Goal: Task Accomplishment & Management: Complete application form

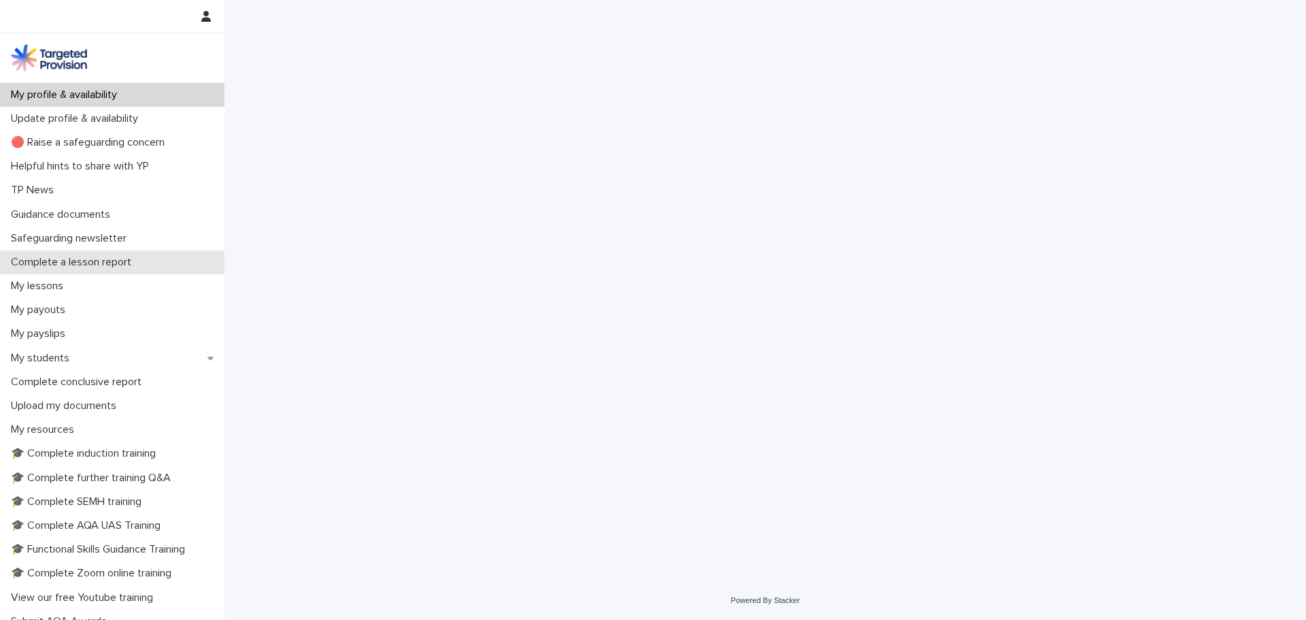
click at [101, 265] on p "Complete a lesson report" at bounding box center [73, 262] width 137 height 13
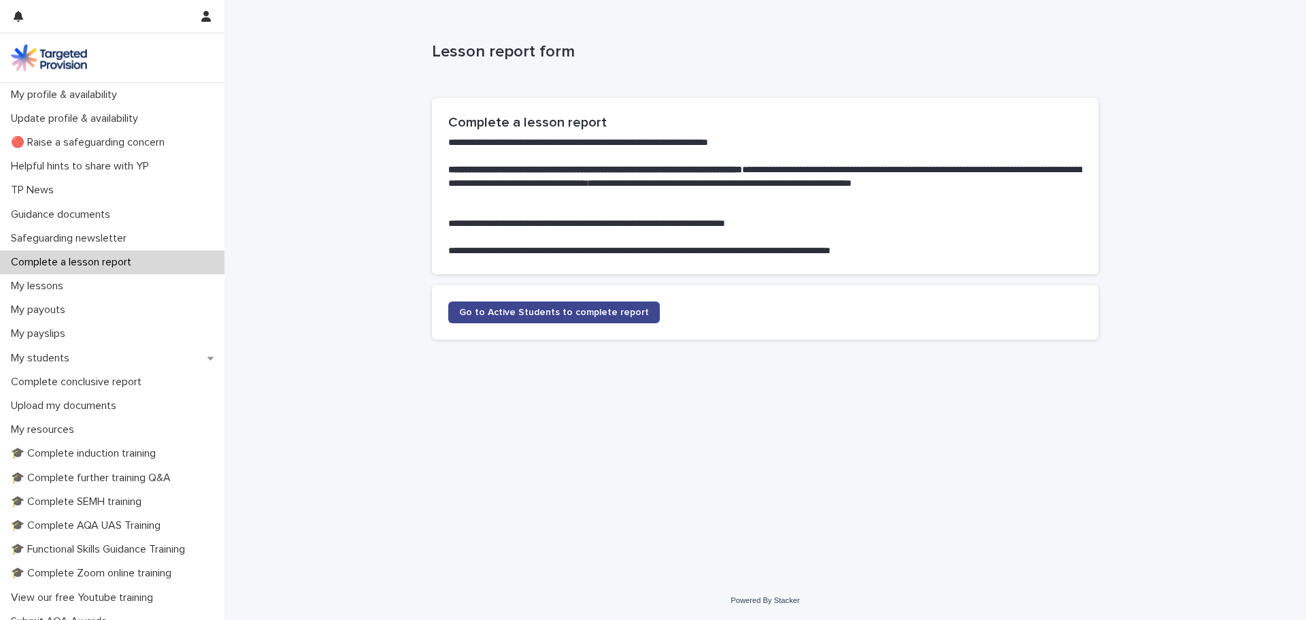
click at [593, 318] on link "Go to Active Students to complete report" at bounding box center [554, 312] width 212 height 22
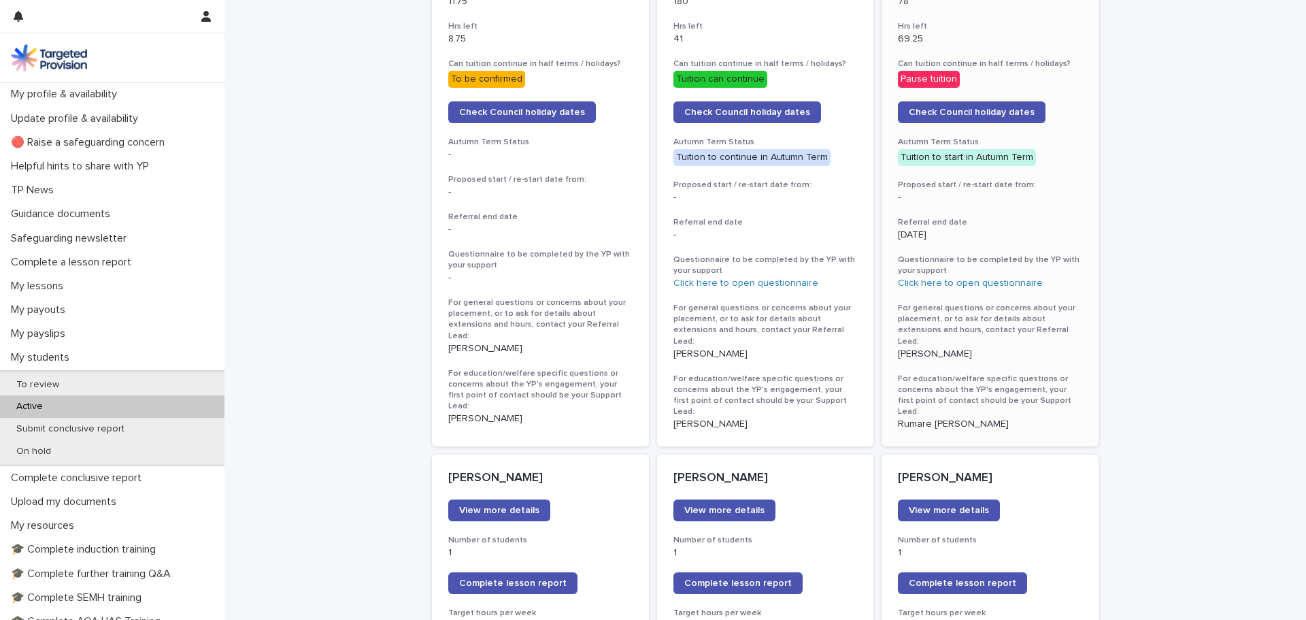
scroll to position [1769, 0]
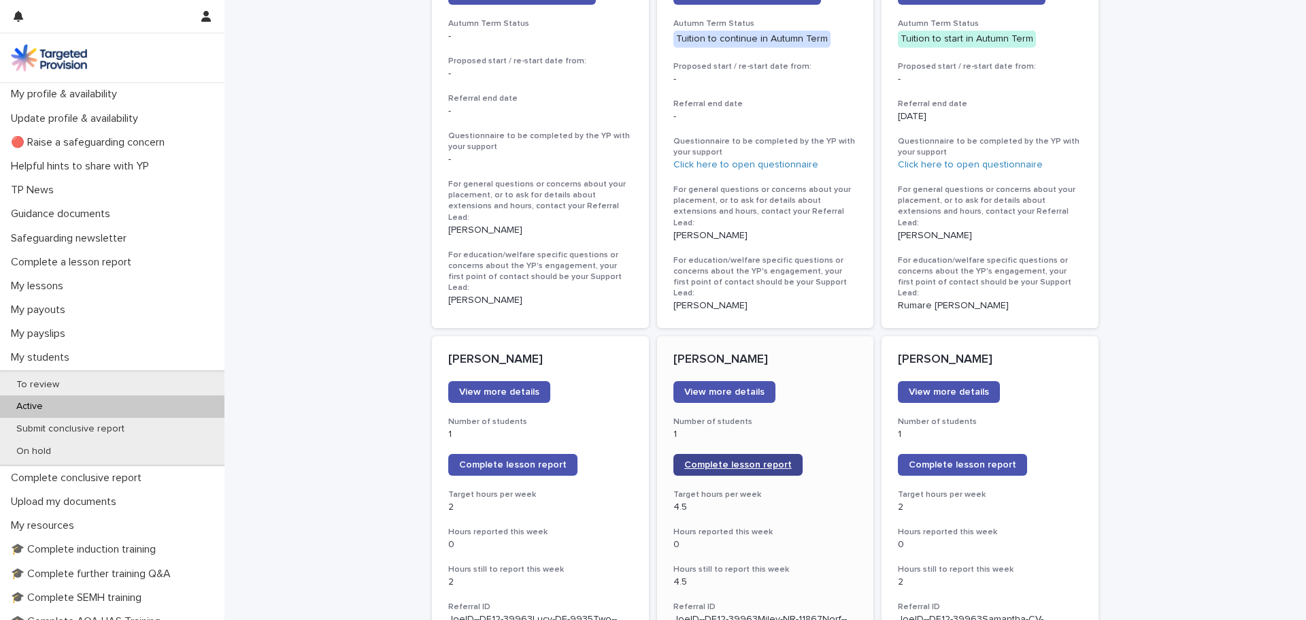
click at [740, 460] on span "Complete lesson report" at bounding box center [737, 465] width 107 height 10
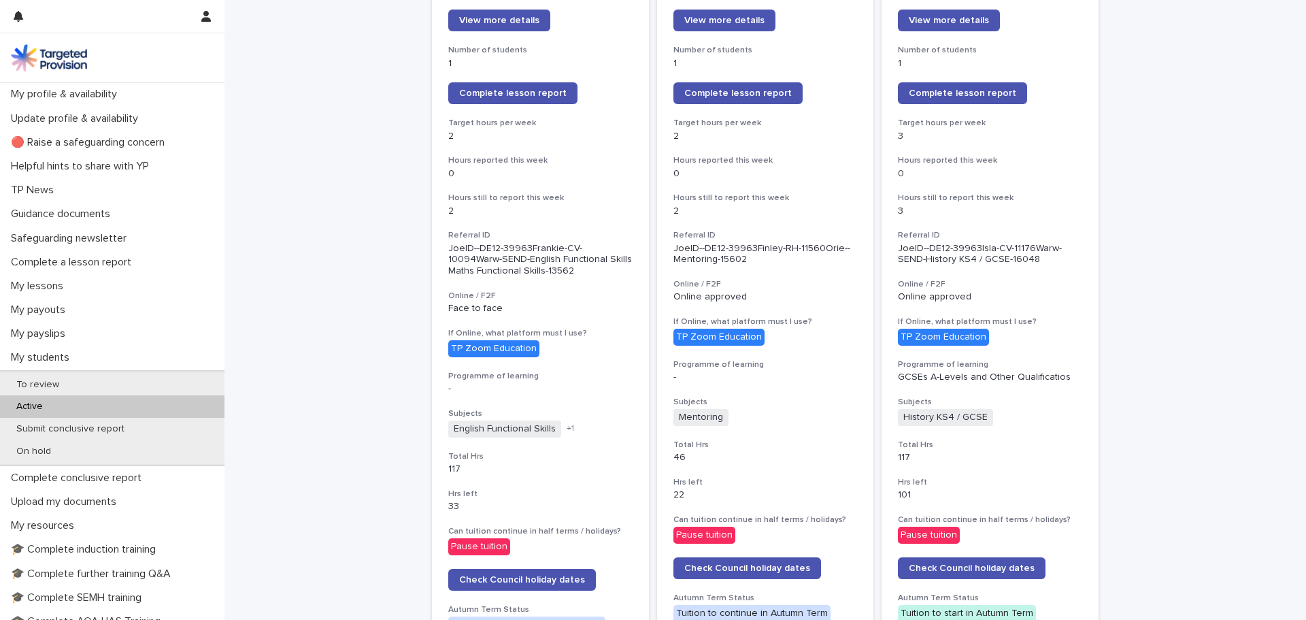
scroll to position [0, 0]
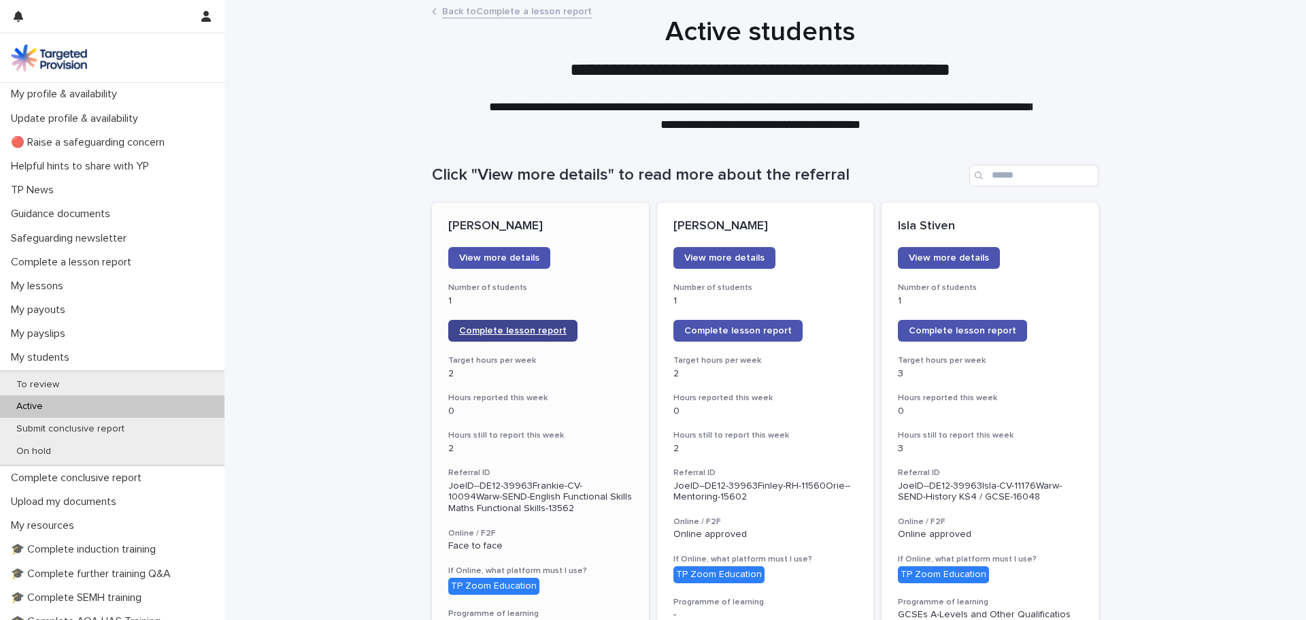
click at [519, 331] on span "Complete lesson report" at bounding box center [512, 331] width 107 height 10
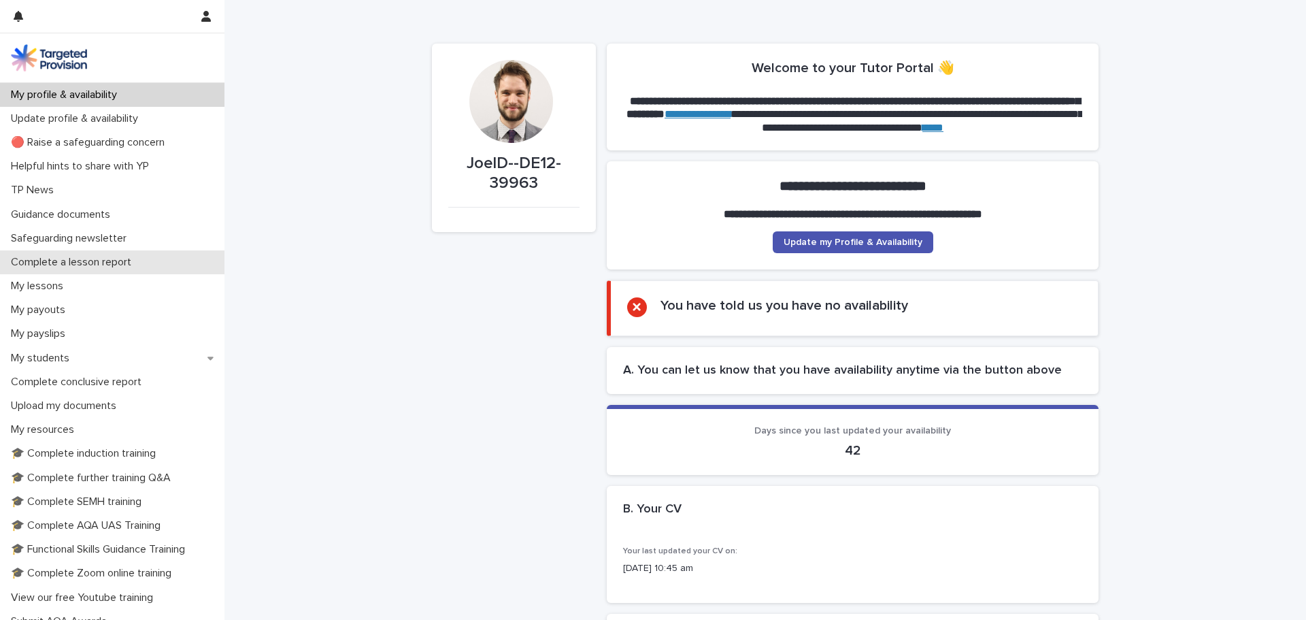
click at [105, 263] on p "Complete a lesson report" at bounding box center [73, 262] width 137 height 13
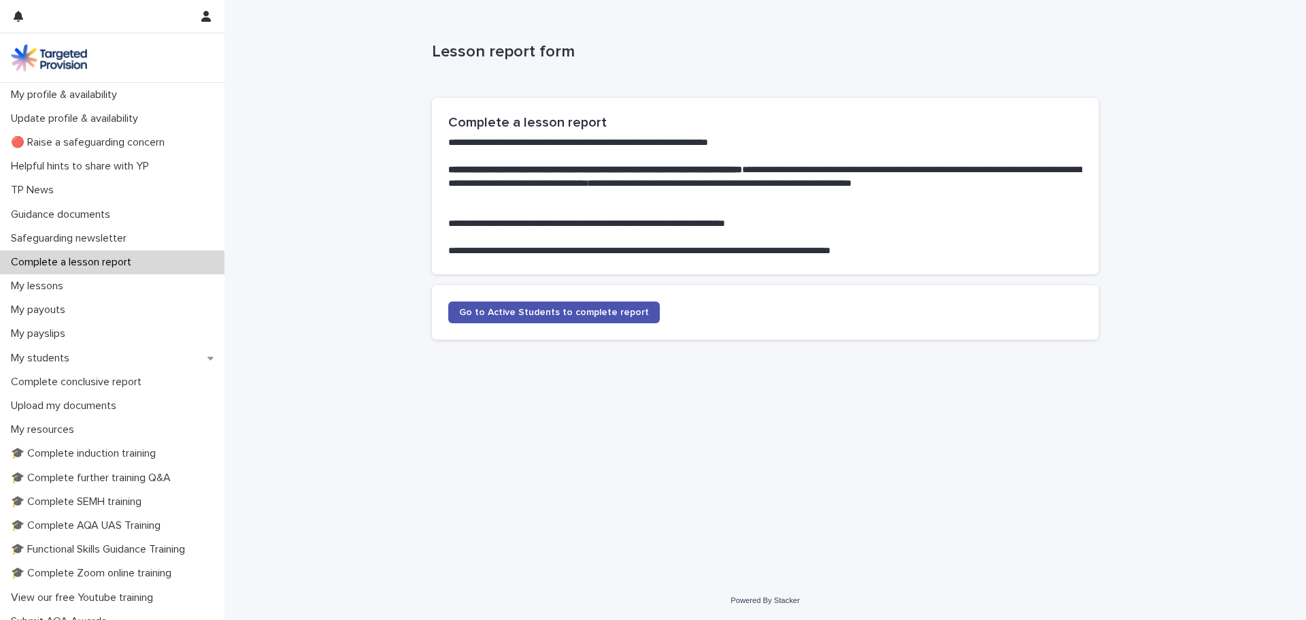
click at [543, 324] on section "Go to Active Students to complete report" at bounding box center [765, 312] width 667 height 54
click at [540, 316] on span "Go to Active Students to complete report" at bounding box center [554, 312] width 190 height 10
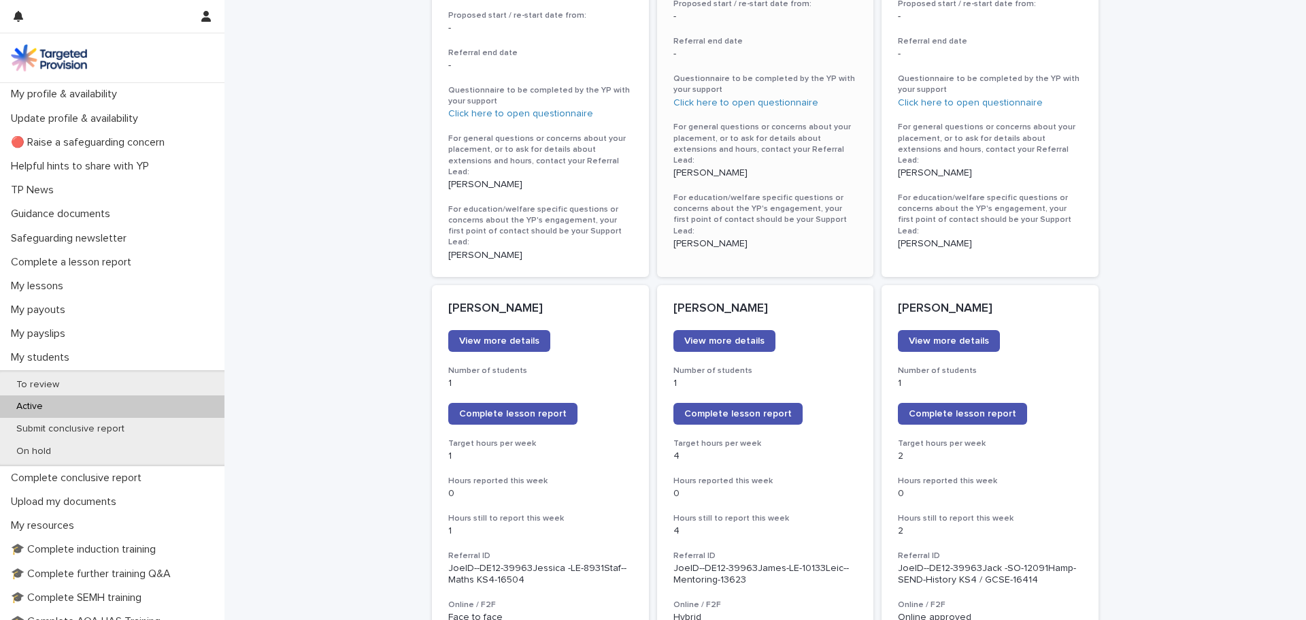
scroll to position [884, 0]
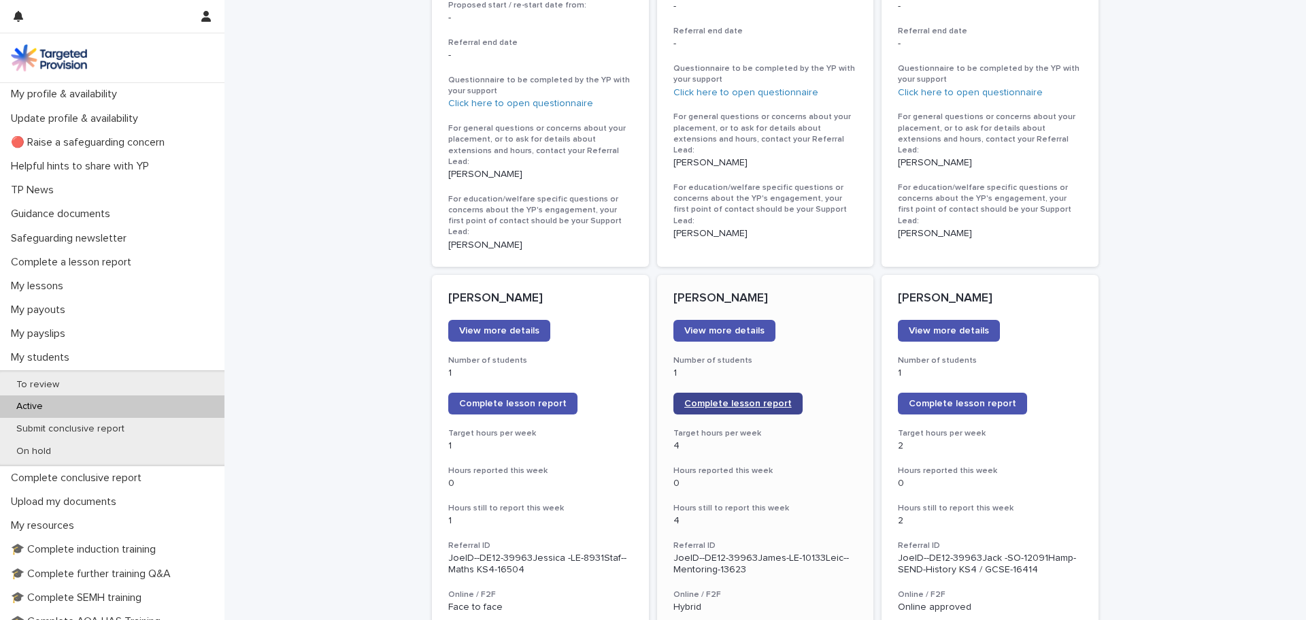
click at [763, 399] on span "Complete lesson report" at bounding box center [737, 404] width 107 height 10
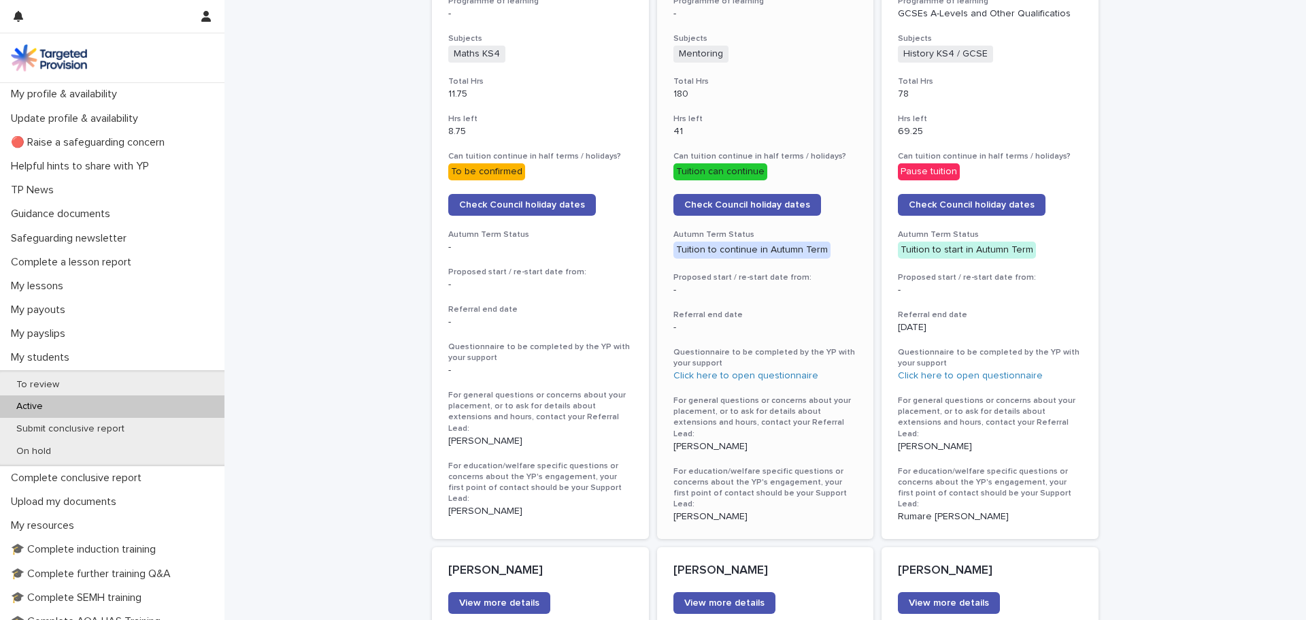
scroll to position [1837, 0]
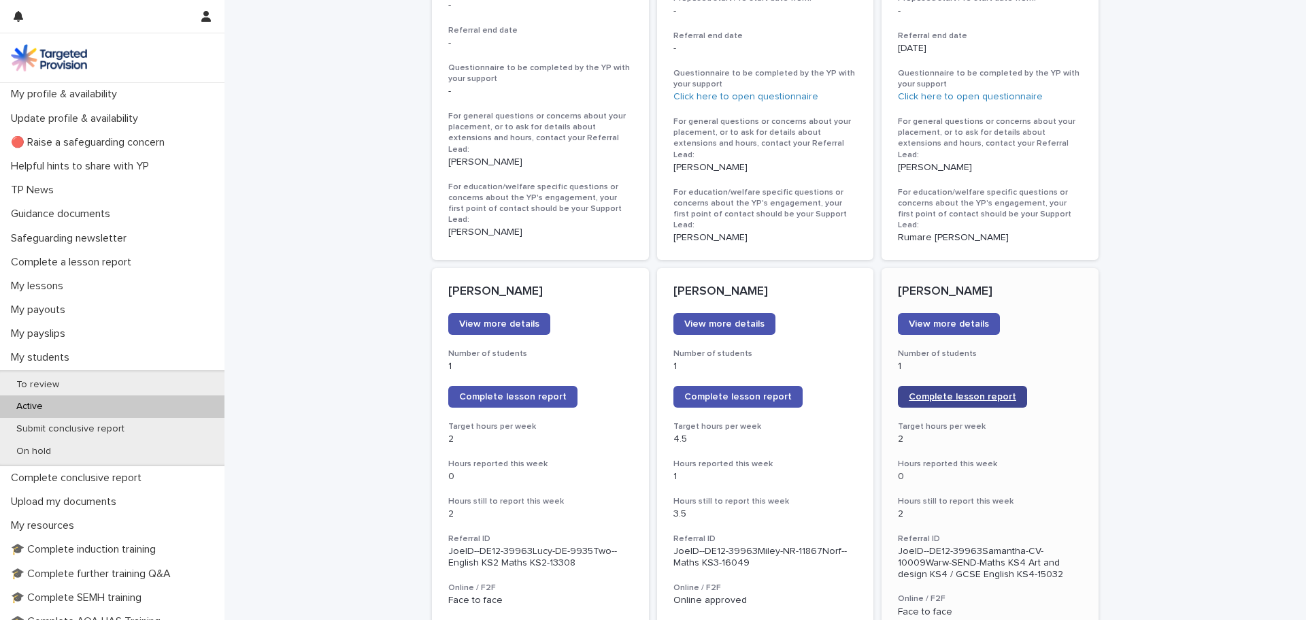
click at [936, 386] on link "Complete lesson report" at bounding box center [962, 397] width 129 height 22
